Goal: Task Accomplishment & Management: Manage account settings

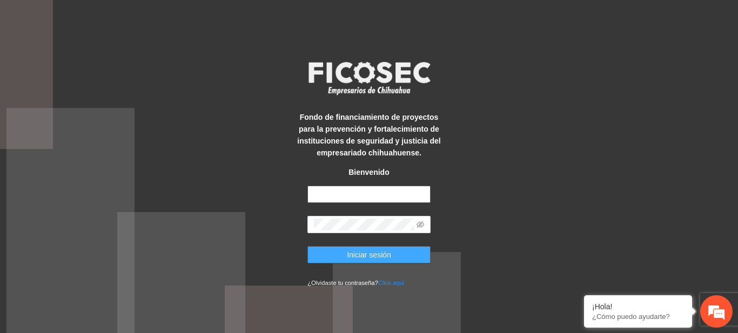
type input "**********"
click at [338, 253] on button "Iniciar sesión" at bounding box center [368, 254] width 123 height 17
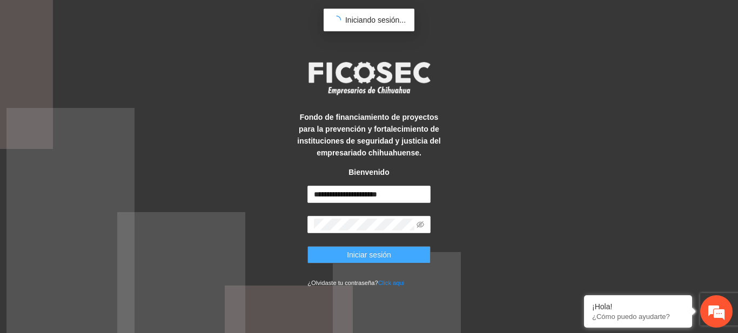
click at [338, 253] on button "Iniciar sesión" at bounding box center [368, 254] width 123 height 17
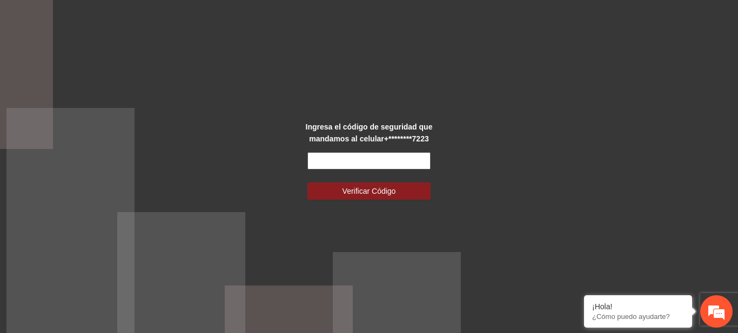
click at [408, 155] on input "text" at bounding box center [368, 160] width 123 height 17
type input "******"
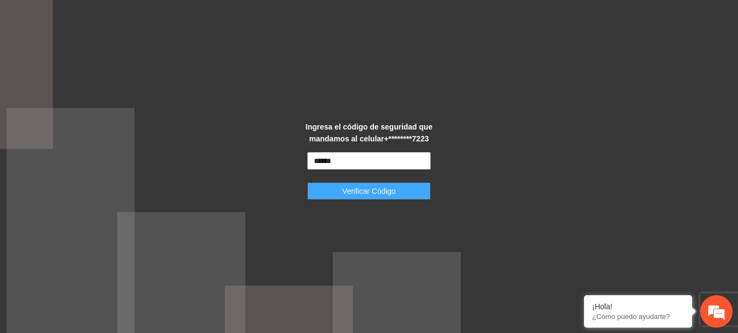
click at [370, 187] on span "Verificar Código" at bounding box center [368, 191] width 53 height 12
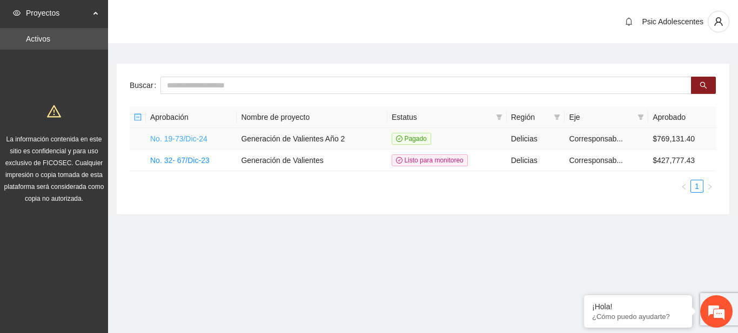
click at [199, 136] on link "No. 19-73/Dic-24" at bounding box center [178, 138] width 57 height 9
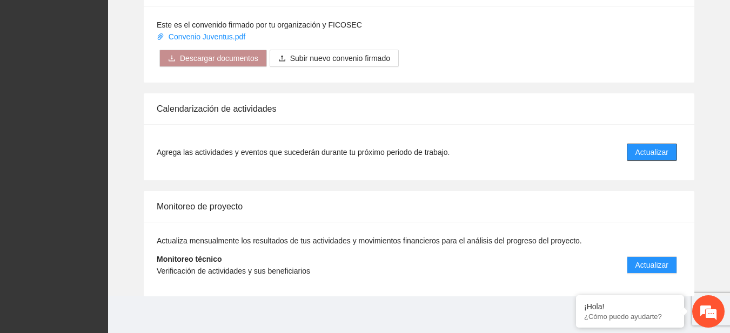
click at [640, 156] on span "Actualizar" at bounding box center [651, 152] width 33 height 12
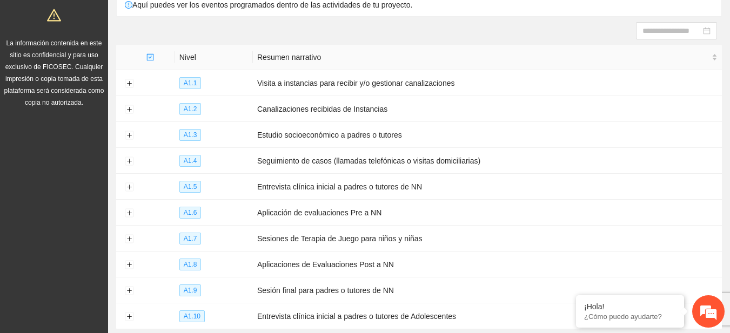
scroll to position [174, 0]
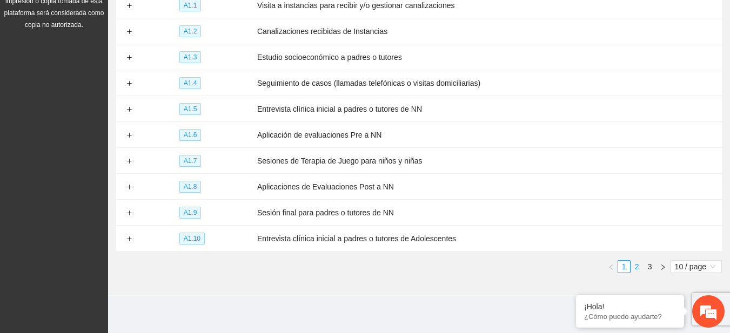
click at [635, 261] on link "2" at bounding box center [637, 267] width 12 height 12
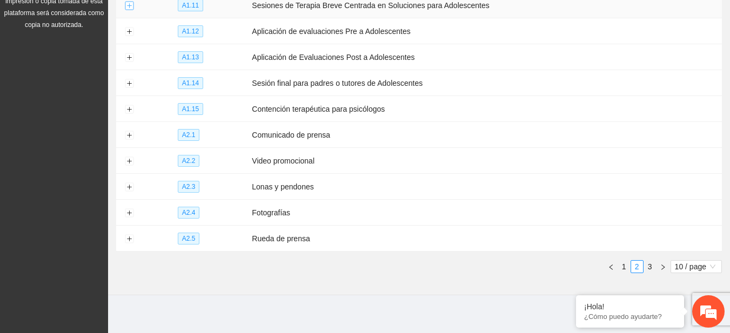
click at [125, 4] on button "Expand row" at bounding box center [129, 6] width 9 height 9
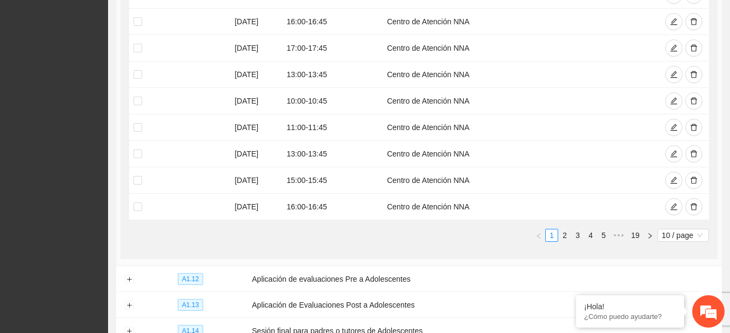
scroll to position [327, 0]
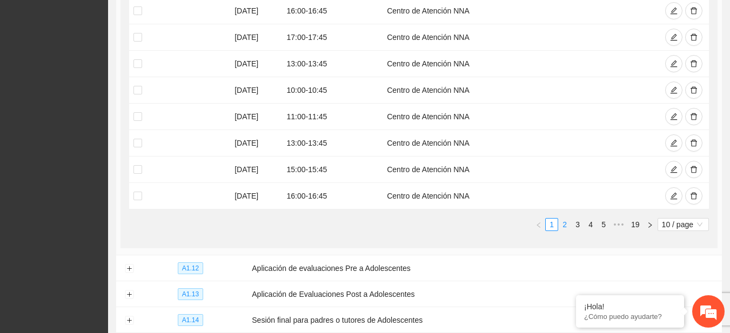
click at [561, 224] on link "2" at bounding box center [564, 225] width 12 height 12
click at [687, 38] on button "button" at bounding box center [693, 37] width 17 height 17
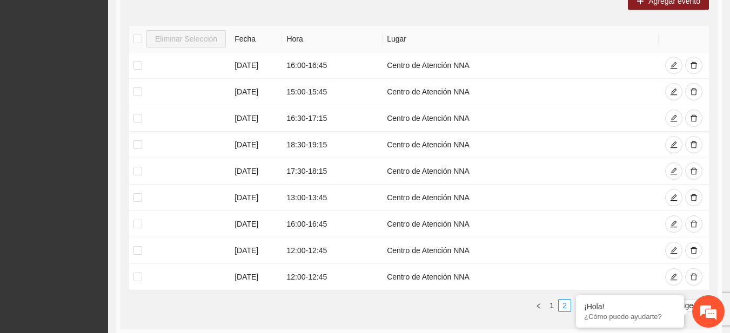
scroll to position [0, 0]
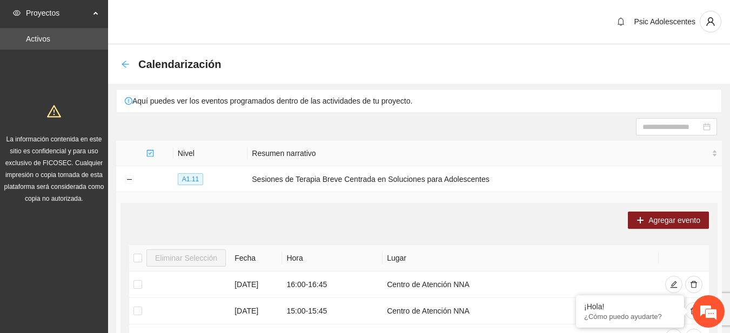
click at [124, 68] on icon "arrow-left" at bounding box center [125, 64] width 9 height 9
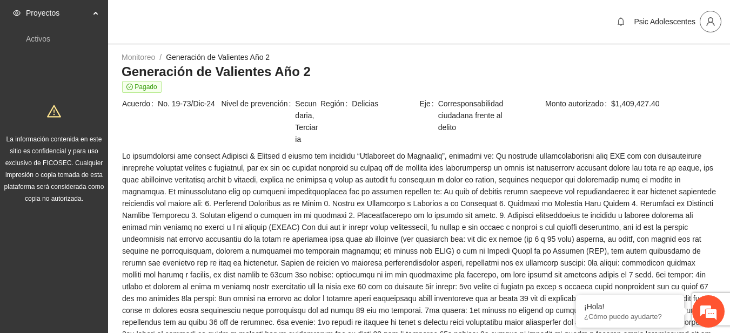
click at [707, 21] on icon "user" at bounding box center [710, 22] width 10 height 10
click at [676, 65] on span "Cerrar sesión" at bounding box center [682, 63] width 68 height 12
